Goal: Task Accomplishment & Management: Manage account settings

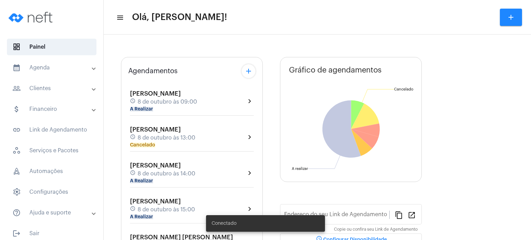
type input "[URL][DOMAIN_NAME]"
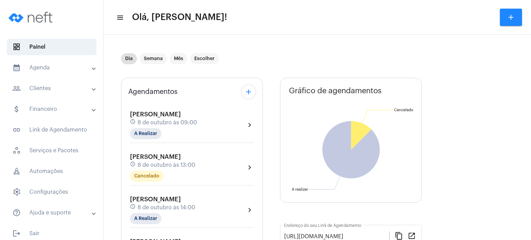
click at [75, 68] on mat-panel-title "calendar_month_outlined Agenda" at bounding box center [52, 68] width 80 height 8
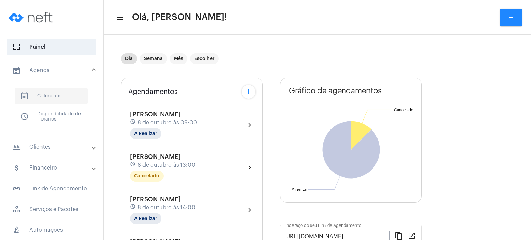
click at [63, 96] on span "calendar_month_outlined Calendário" at bounding box center [51, 96] width 73 height 17
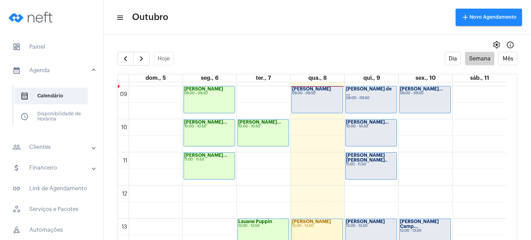
scroll to position [269, 0]
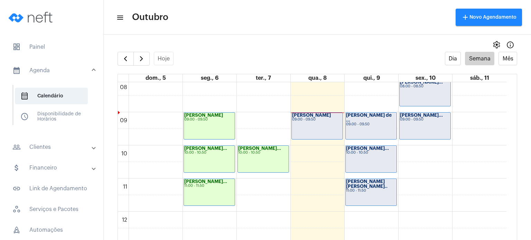
click at [382, 189] on div "11:00 - 11:50" at bounding box center [371, 191] width 50 height 4
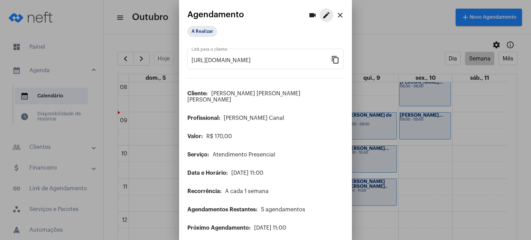
click at [322, 14] on mat-icon "edit" at bounding box center [326, 15] width 8 height 8
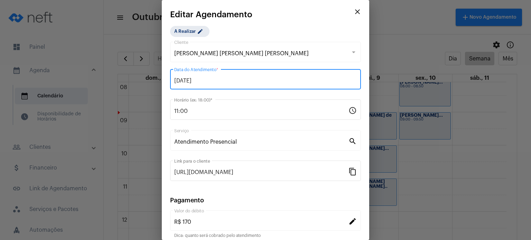
click at [227, 80] on input "[DATE]" at bounding box center [265, 81] width 183 height 6
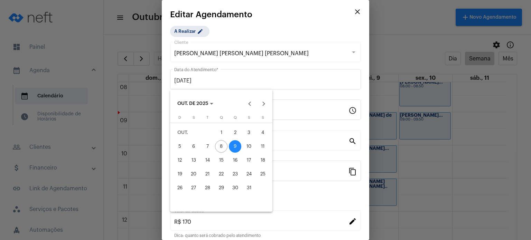
click at [223, 146] on div "8" at bounding box center [221, 146] width 12 height 12
type input "[DATE]"
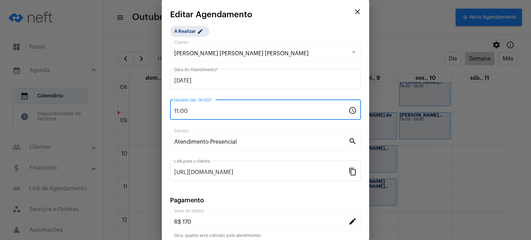
click at [201, 111] on input "11:00" at bounding box center [261, 111] width 174 height 6
type input "10:00"
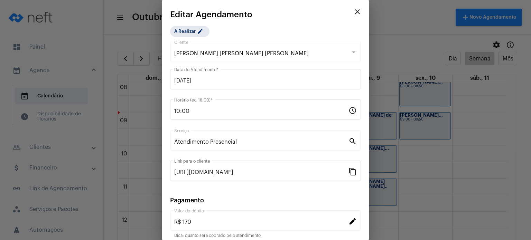
scroll to position [56, 0]
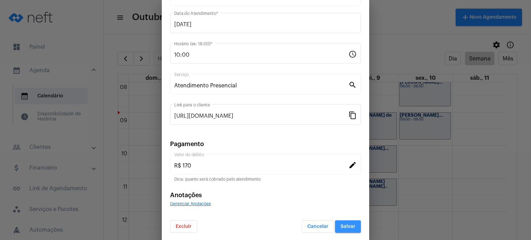
click at [347, 229] on button "Salvar" at bounding box center [348, 227] width 26 height 12
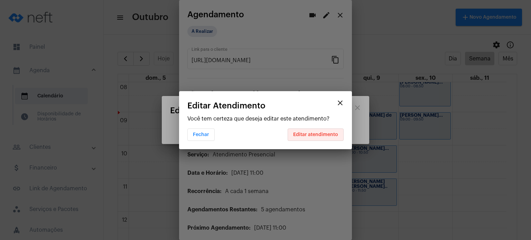
click at [320, 134] on span "Editar atendimento" at bounding box center [315, 134] width 45 height 5
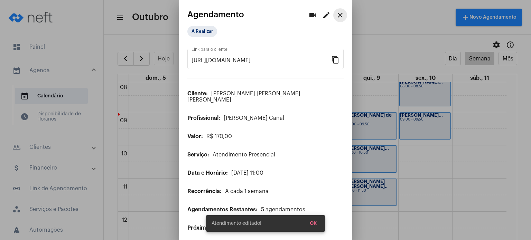
click at [336, 13] on mat-icon "close" at bounding box center [340, 15] width 8 height 8
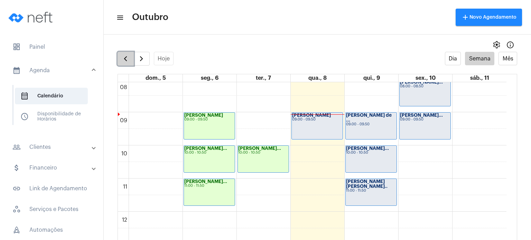
click at [127, 62] on span "button" at bounding box center [125, 59] width 8 height 8
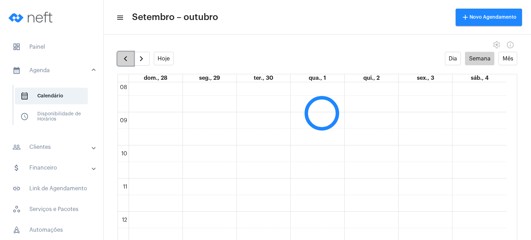
scroll to position [199, 0]
click at [135, 60] on button "button" at bounding box center [141, 59] width 16 height 14
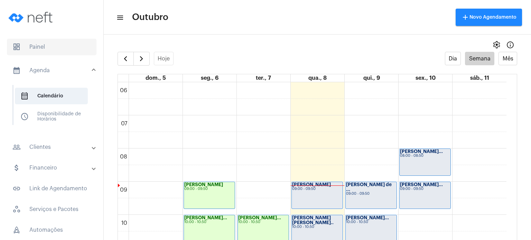
click at [62, 43] on span "dashboard Painel" at bounding box center [52, 47] width 90 height 17
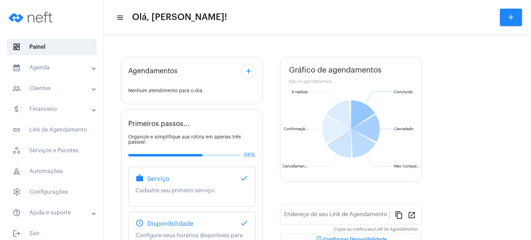
type input "[URL][DOMAIN_NAME]"
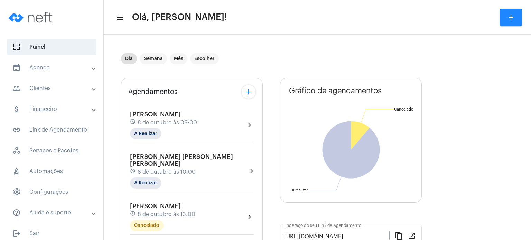
click at [156, 117] on div "[PERSON_NAME] schedule 8 de outubro às 09:00 A Realizar" at bounding box center [163, 125] width 67 height 28
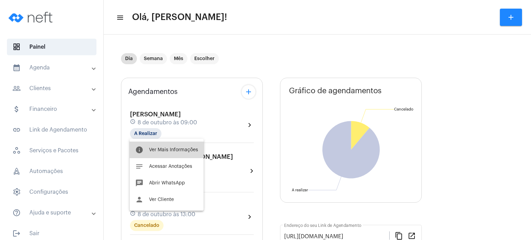
click at [155, 152] on button "info Ver Mais Informações" at bounding box center [167, 150] width 74 height 17
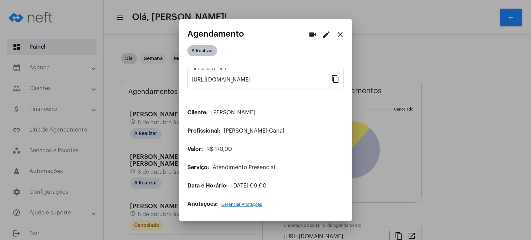
click at [205, 54] on mat-chip "A Realizar" at bounding box center [202, 50] width 30 height 11
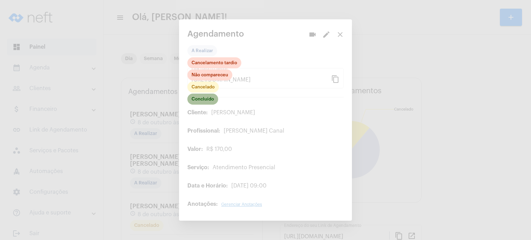
click at [205, 99] on mat-chip "Concluído" at bounding box center [202, 99] width 31 height 11
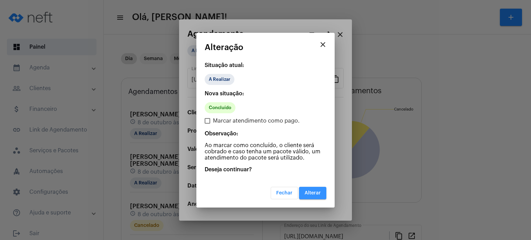
click at [320, 195] on span "Alterar" at bounding box center [313, 193] width 16 height 5
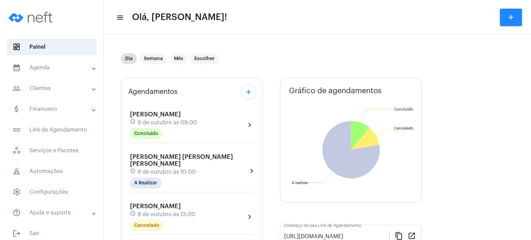
click at [68, 67] on mat-panel-title "calendar_month_outlined Agenda" at bounding box center [52, 68] width 80 height 8
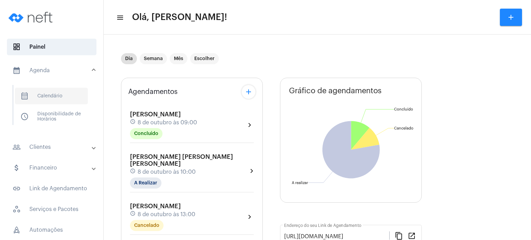
click at [64, 96] on span "calendar_month_outlined Calendário" at bounding box center [51, 96] width 73 height 17
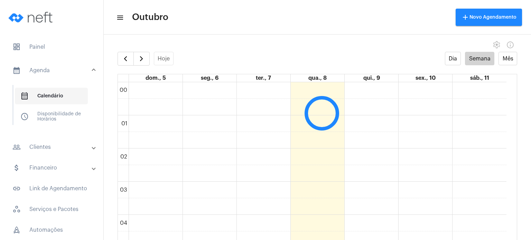
scroll to position [199, 0]
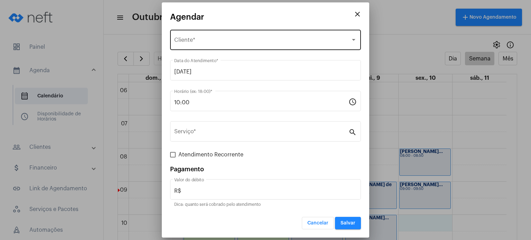
click at [296, 35] on div "Selecione o Cliente Cliente *" at bounding box center [265, 39] width 183 height 22
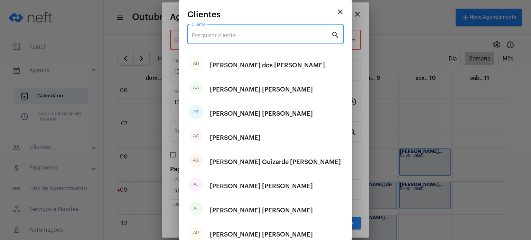
click at [296, 35] on input "Cliente" at bounding box center [262, 35] width 140 height 6
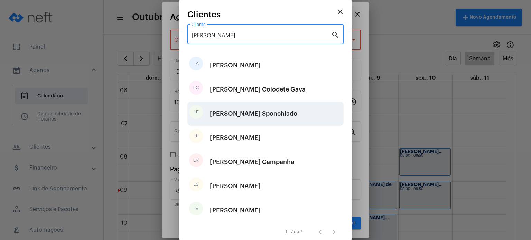
type input "[PERSON_NAME]"
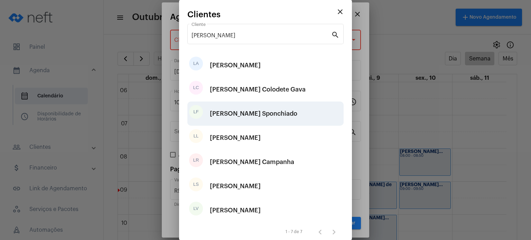
click at [258, 110] on div "[PERSON_NAME] Sponchiado" at bounding box center [253, 113] width 87 height 21
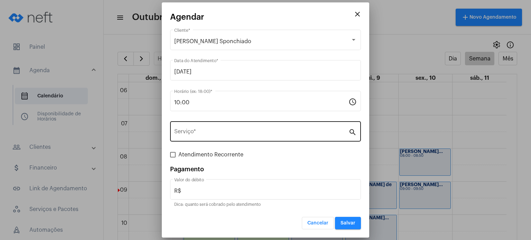
click at [239, 129] on div "Serviço *" at bounding box center [261, 131] width 174 height 22
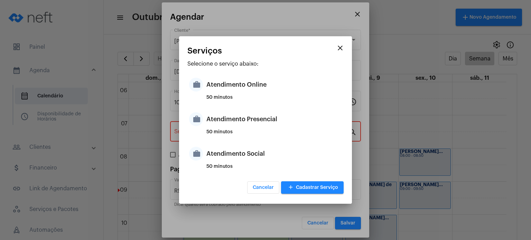
click at [239, 129] on div "Atendimento Presencial" at bounding box center [274, 119] width 136 height 21
type input "Atendimento Presencial"
type input "R$ 170"
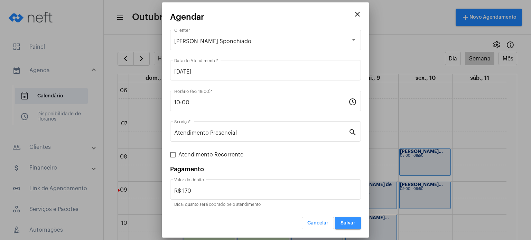
click at [350, 224] on span "Salvar" at bounding box center [348, 223] width 15 height 5
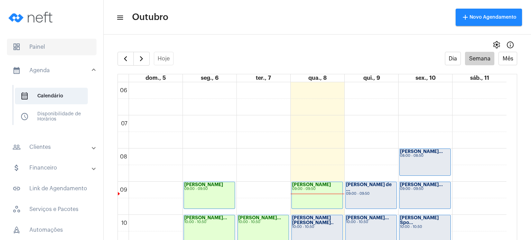
click at [37, 44] on span "dashboard Painel" at bounding box center [52, 47] width 90 height 17
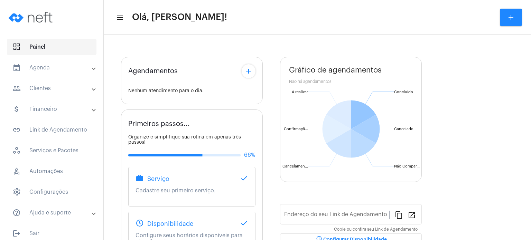
type input "[URL][DOMAIN_NAME]"
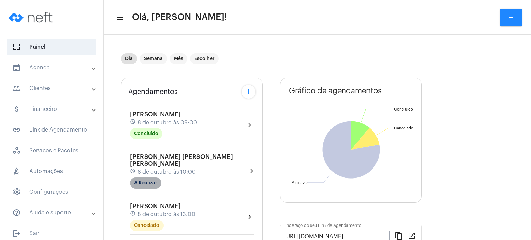
click at [156, 182] on mat-chip "A Realizar" at bounding box center [145, 183] width 31 height 11
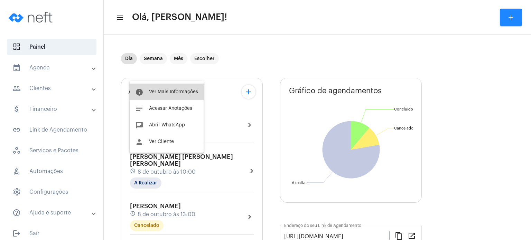
click at [178, 93] on span "Ver Mais Informações" at bounding box center [173, 92] width 49 height 5
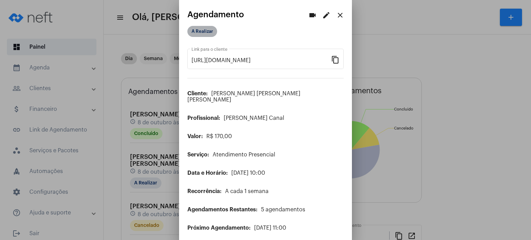
click at [212, 36] on mat-chip "A Realizar" at bounding box center [202, 31] width 30 height 11
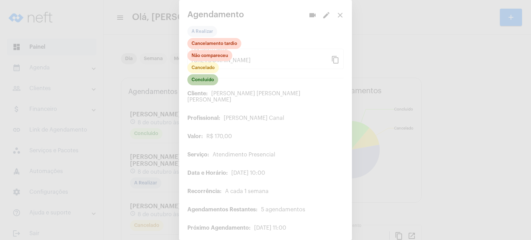
click at [204, 80] on mat-chip "Concluído" at bounding box center [202, 79] width 31 height 11
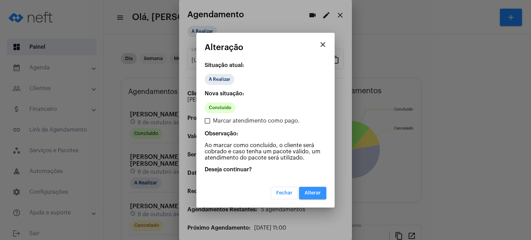
click at [311, 194] on span "Alterar" at bounding box center [313, 193] width 16 height 5
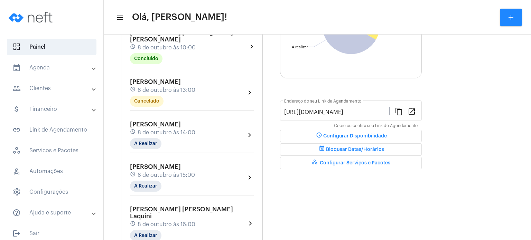
scroll to position [111, 0]
